Goal: Check status: Check status

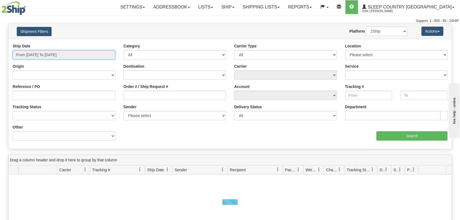
click at [34, 52] on input "From [DATE] To [DATE]" at bounding box center [64, 54] width 103 height 9
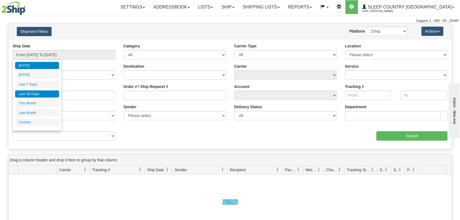
click at [34, 92] on li "Last 30 Days" at bounding box center [37, 94] width 44 height 7
type input "From [DATE] To [DATE]"
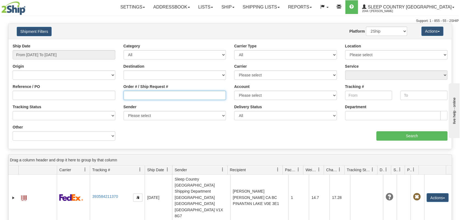
click at [154, 98] on input "Order # / Ship Request #" at bounding box center [175, 95] width 103 height 9
paste input "9000I113046"
type input "9000I113046"
click at [424, 136] on input "Search" at bounding box center [411, 136] width 71 height 9
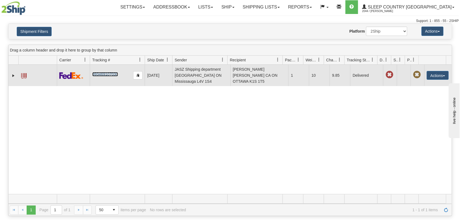
click at [103, 75] on link "393469107030" at bounding box center [105, 74] width 26 height 4
